Goal: Task Accomplishment & Management: Manage account settings

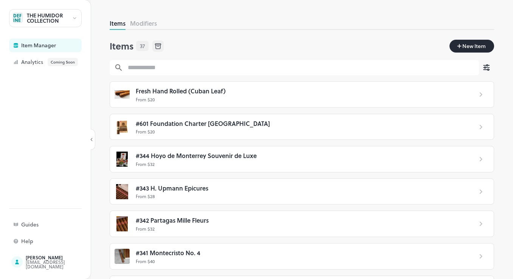
click at [65, 22] on div "THE HUMIDOR COLLECTION" at bounding box center [49, 18] width 45 height 11
click at [74, 17] on div at bounding box center [256, 139] width 513 height 279
click at [74, 17] on icon at bounding box center [75, 18] width 6 height 5
click at [51, 47] on div at bounding box center [256, 139] width 513 height 279
click at [51, 47] on div "Item Manager" at bounding box center [59, 45] width 76 height 5
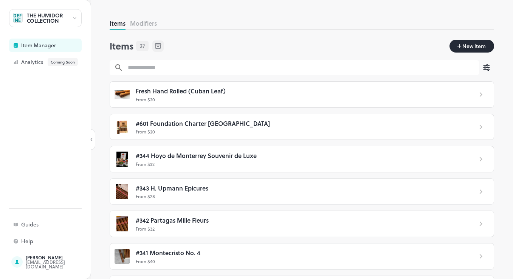
click at [51, 47] on div "Item Manager" at bounding box center [59, 45] width 76 height 5
drag, startPoint x: 51, startPoint y: 47, endPoint x: 47, endPoint y: 37, distance: 11.2
click at [51, 47] on div "Item Manager" at bounding box center [59, 45] width 76 height 5
click at [70, 23] on div "THE HUMIDOR COLLECTION" at bounding box center [49, 18] width 45 height 11
click at [60, 113] on div at bounding box center [256, 139] width 513 height 279
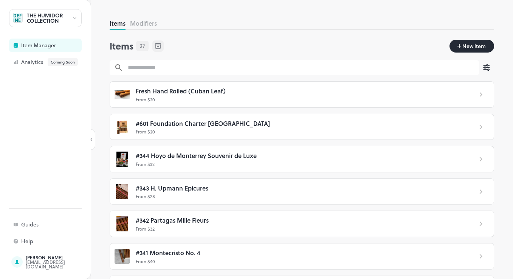
click at [72, 15] on div "THE HUMIDOR COLLECTION" at bounding box center [45, 18] width 73 height 18
click at [77, 16] on div at bounding box center [256, 139] width 513 height 279
click at [72, 21] on icon at bounding box center [75, 18] width 6 height 5
click at [73, 14] on div at bounding box center [256, 139] width 513 height 279
click at [73, 15] on div at bounding box center [75, 18] width 6 height 8
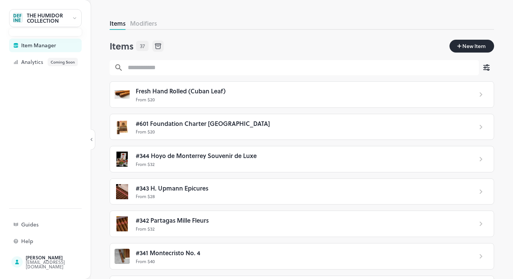
click at [308, 43] on div at bounding box center [256, 139] width 513 height 279
click at [45, 61] on div "Analytics Coming Soon" at bounding box center [59, 62] width 76 height 8
click at [35, 44] on div "Item Manager" at bounding box center [59, 45] width 76 height 5
click at [73, 22] on div at bounding box center [75, 18] width 6 height 8
click at [64, 34] on div at bounding box center [45, 32] width 73 height 8
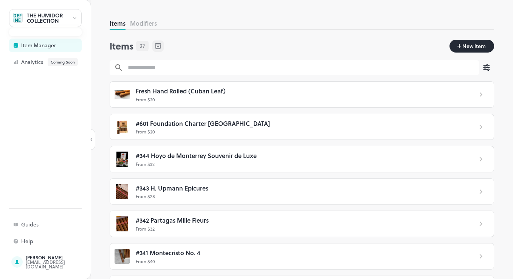
click at [41, 226] on div at bounding box center [256, 139] width 513 height 279
